Goal: Transaction & Acquisition: Purchase product/service

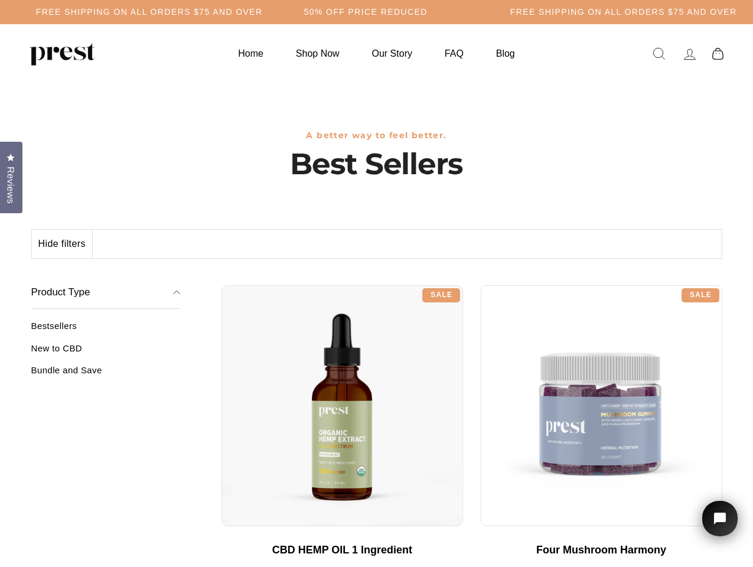
click at [376, 283] on div "**********" at bounding box center [471, 280] width 501 height 9
click at [376, 12] on h5 "50% OFF PRICE REDUCED" at bounding box center [365, 12] width 123 height 10
click at [63, 244] on button "Hide filters" at bounding box center [62, 244] width 61 height 28
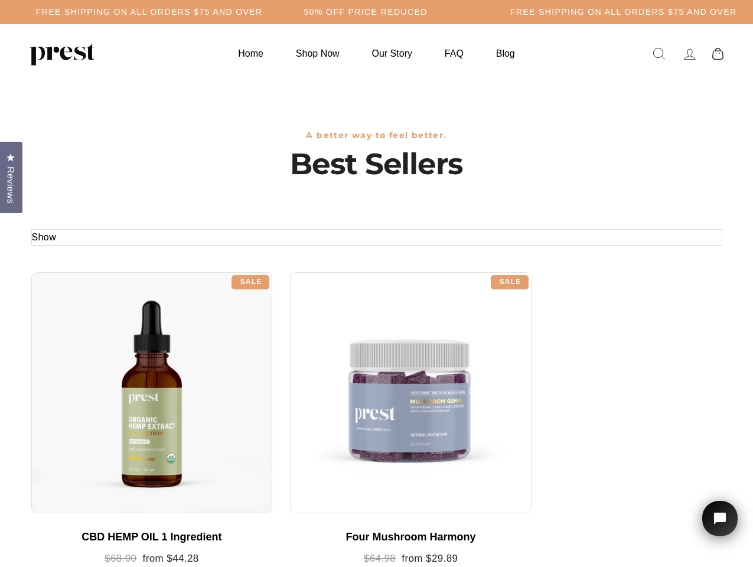
click at [106, 353] on div at bounding box center [152, 393] width 242 height 242
click at [106, 374] on div at bounding box center [152, 393] width 242 height 242
click at [11, 176] on span "Reviews" at bounding box center [10, 185] width 15 height 37
